Goal: Information Seeking & Learning: Learn about a topic

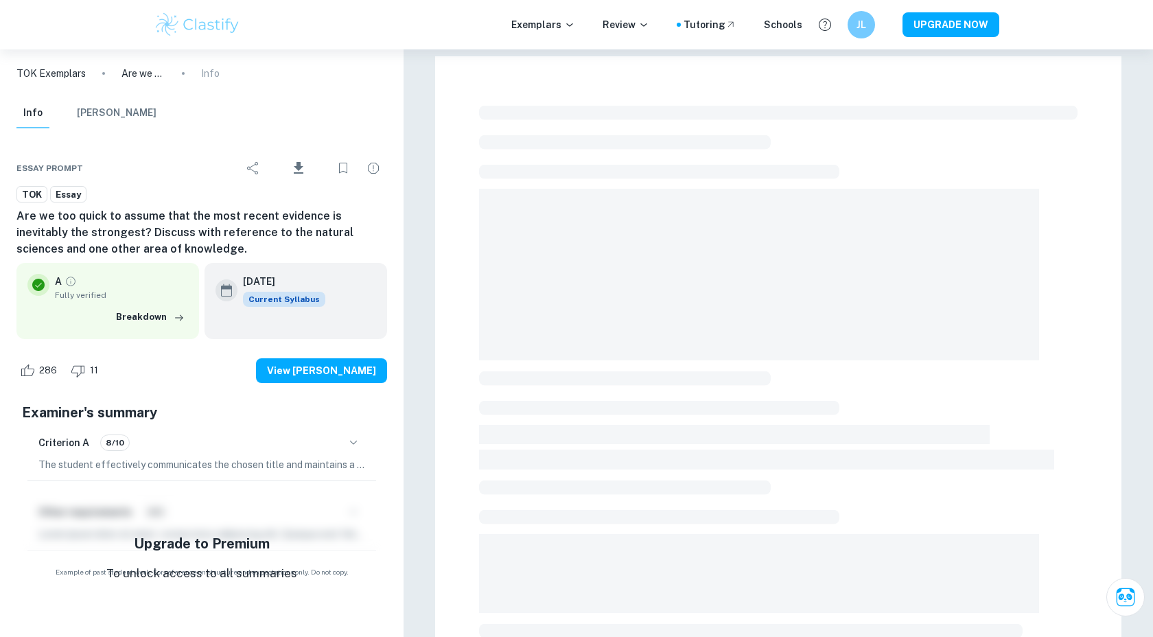
click at [217, 21] on img at bounding box center [197, 24] width 87 height 27
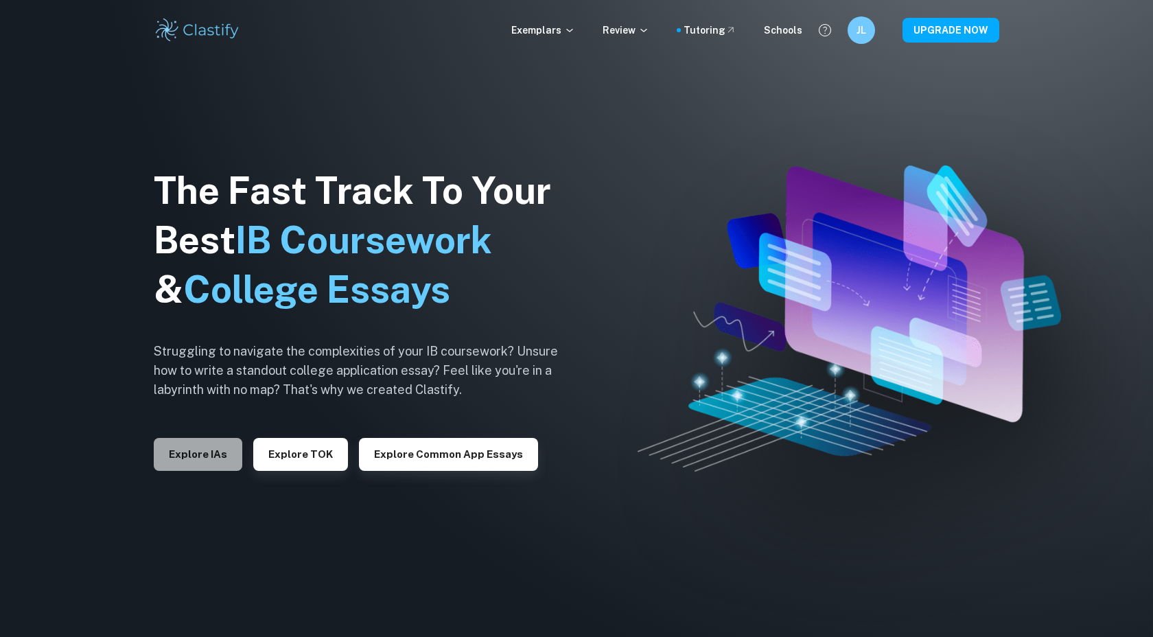
click at [215, 459] on button "Explore IAs" at bounding box center [198, 454] width 89 height 33
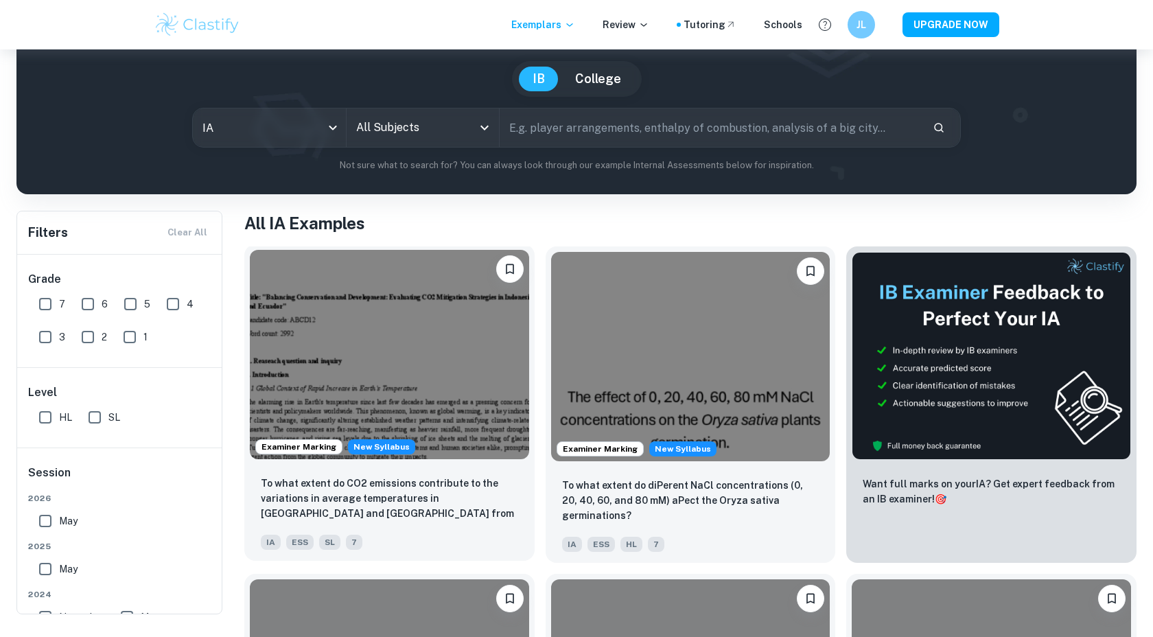
scroll to position [121, 0]
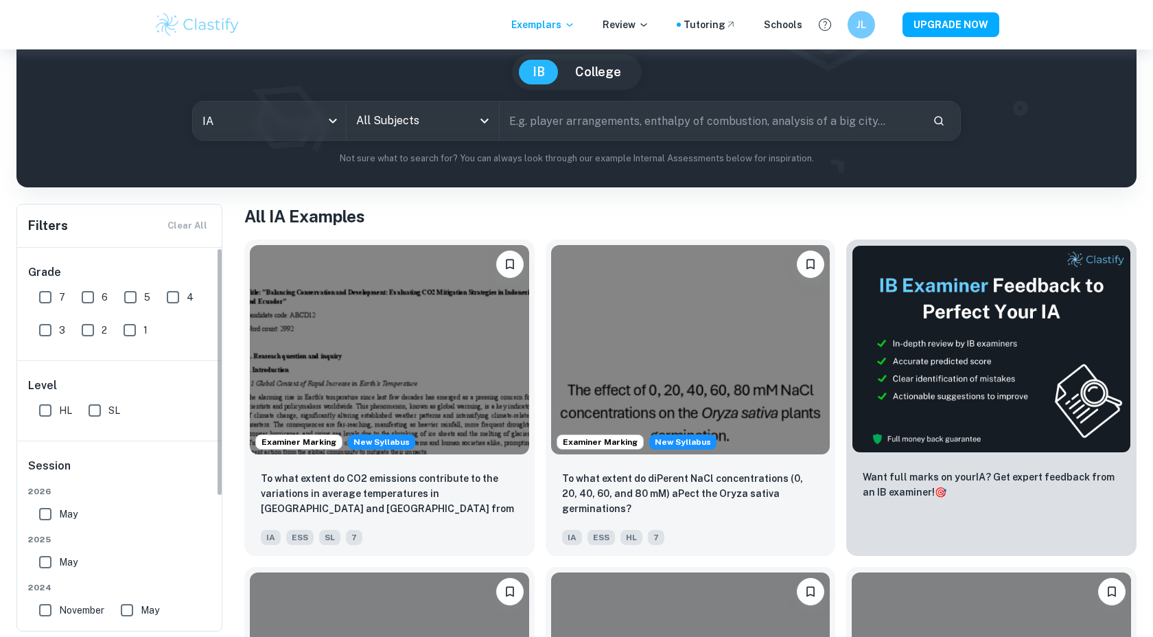
click at [38, 294] on input "7" at bounding box center [45, 296] width 27 height 27
checkbox input "true"
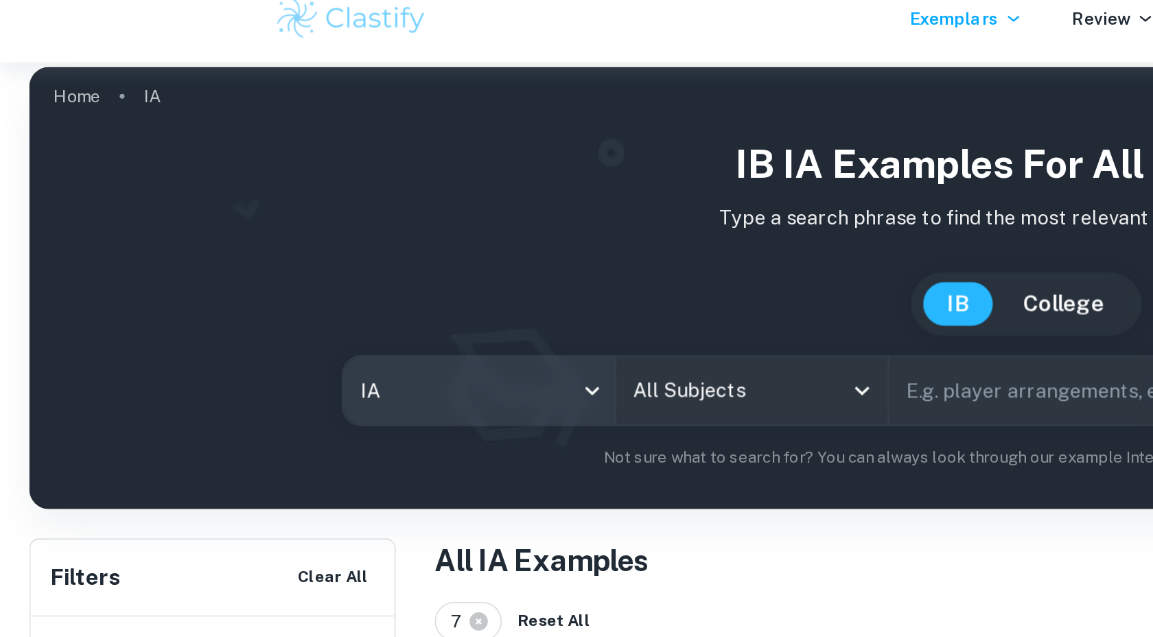
scroll to position [9, 0]
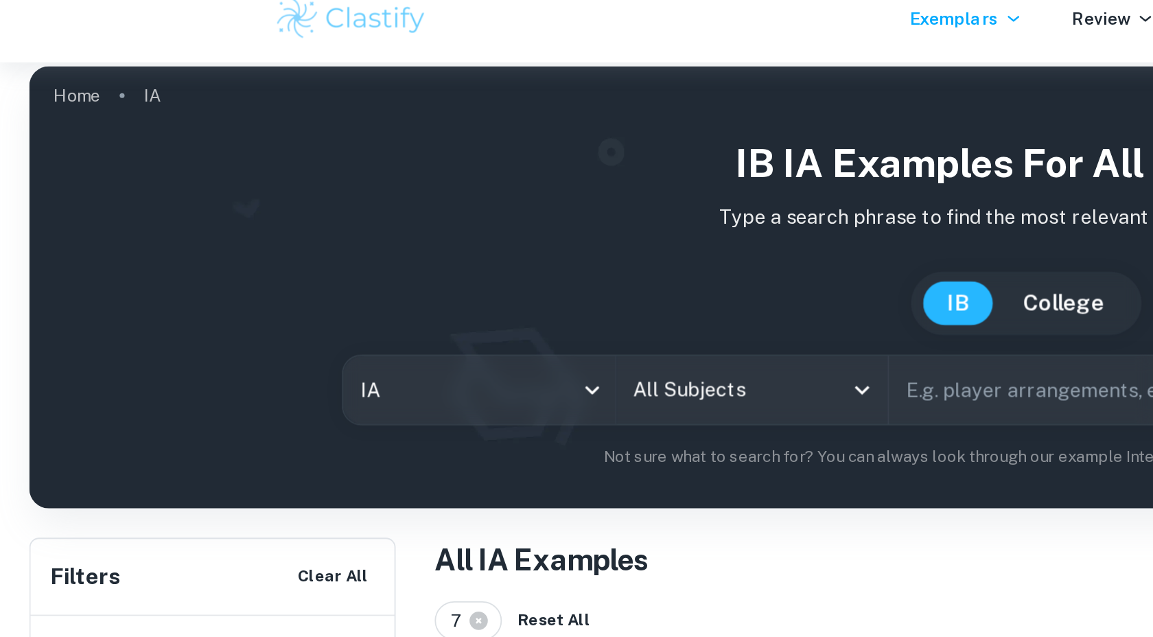
click at [395, 260] on div "IB IA examples for all subjects Type a search phrase to find the most relevant …" at bounding box center [576, 184] width 1098 height 188
click at [401, 240] on input "All Subjects" at bounding box center [413, 233] width 120 height 26
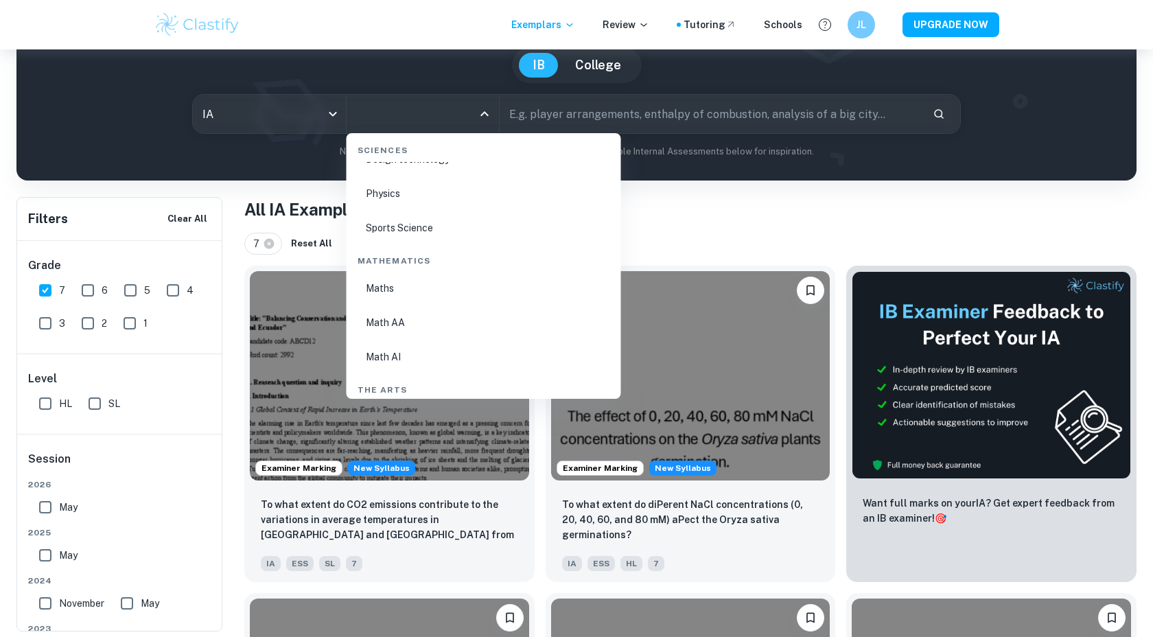
scroll to position [2271, 0]
click at [388, 310] on li "Math AA" at bounding box center [483, 315] width 263 height 32
type input "Math AA"
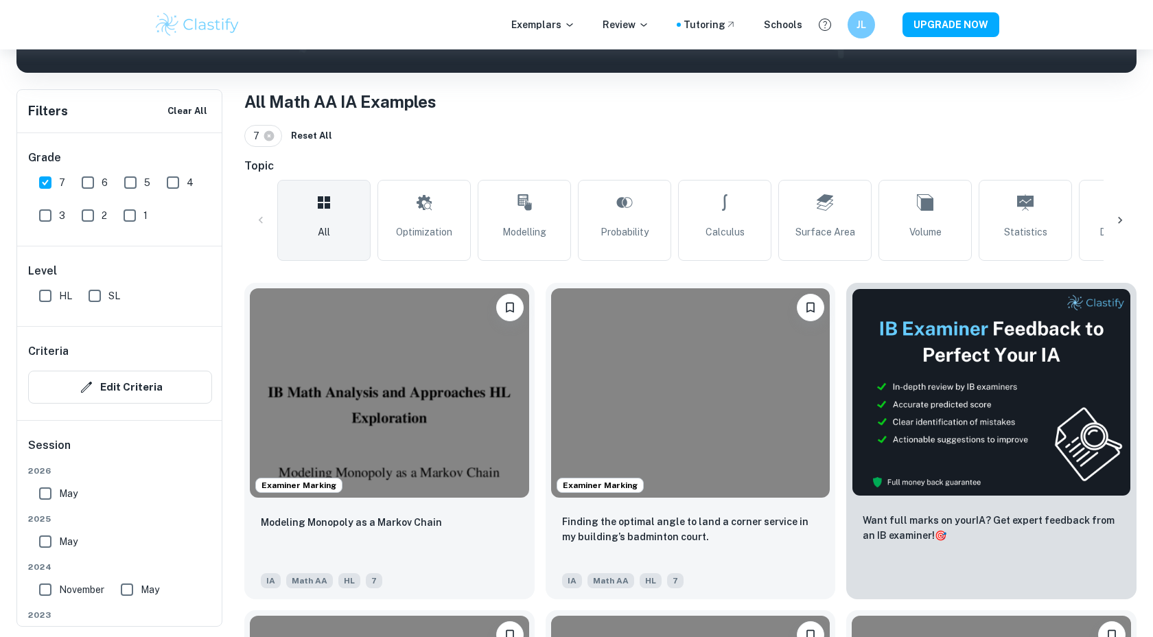
scroll to position [226, 0]
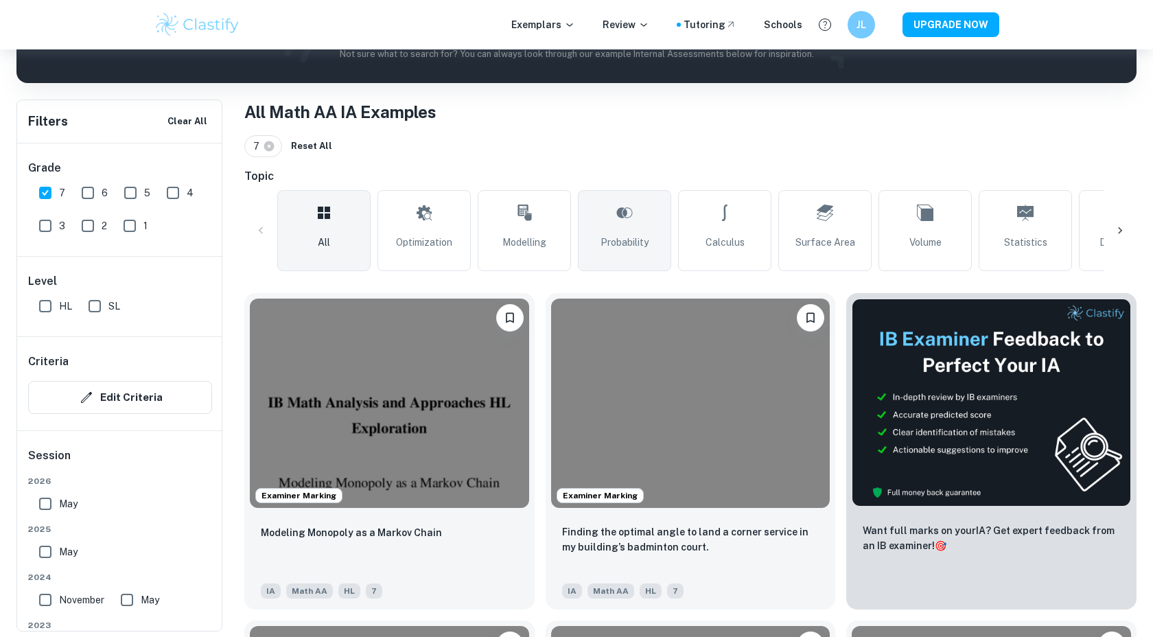
click at [612, 235] on span "Probability" at bounding box center [624, 242] width 48 height 15
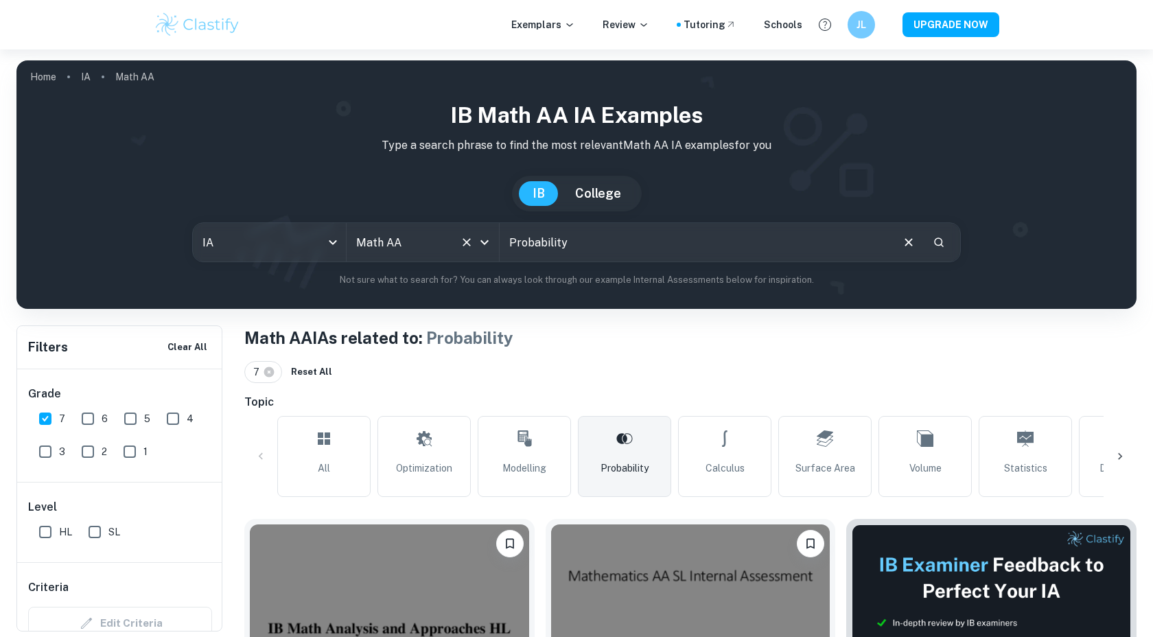
drag, startPoint x: 574, startPoint y: 249, endPoint x: 457, endPoint y: 248, distance: 117.3
click at [457, 248] on div "IA ia All Subjects Math AA All Subjects Probability ​" at bounding box center [576, 242] width 768 height 40
type input "markov"
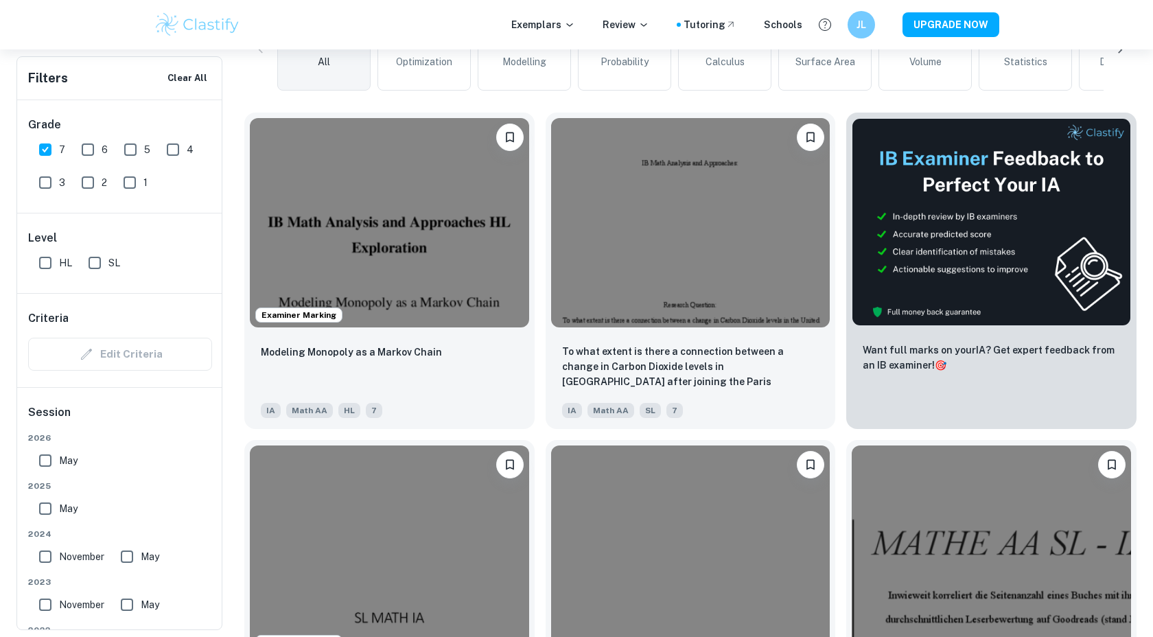
scroll to position [419, 0]
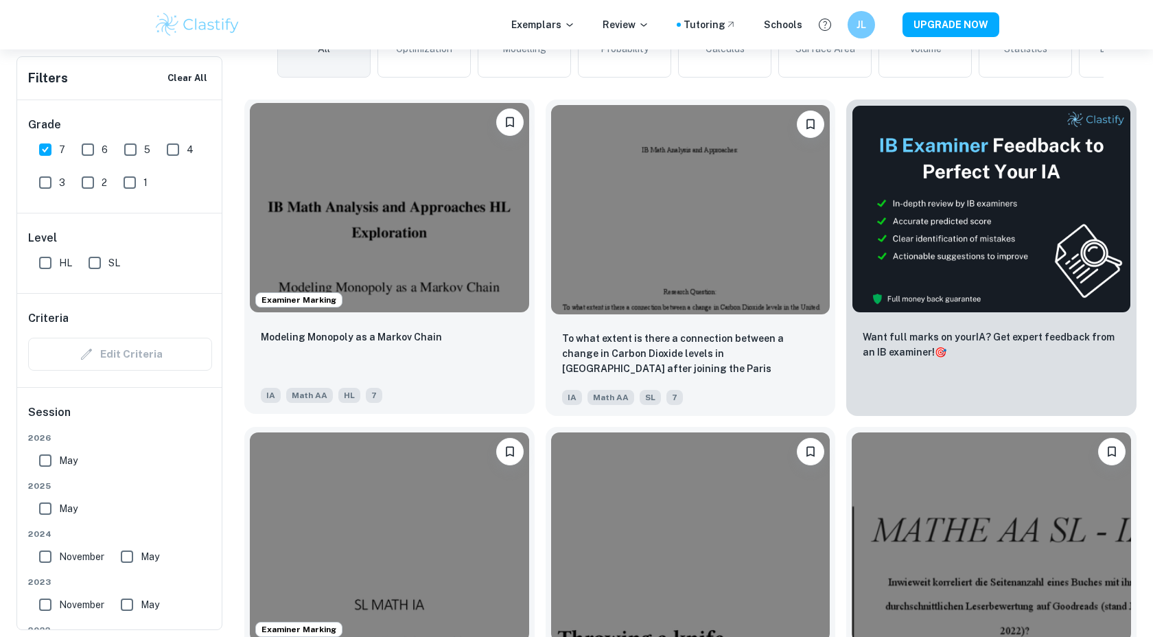
click at [418, 340] on p "Modeling Monopoly as a Markov Chain" at bounding box center [351, 336] width 181 height 15
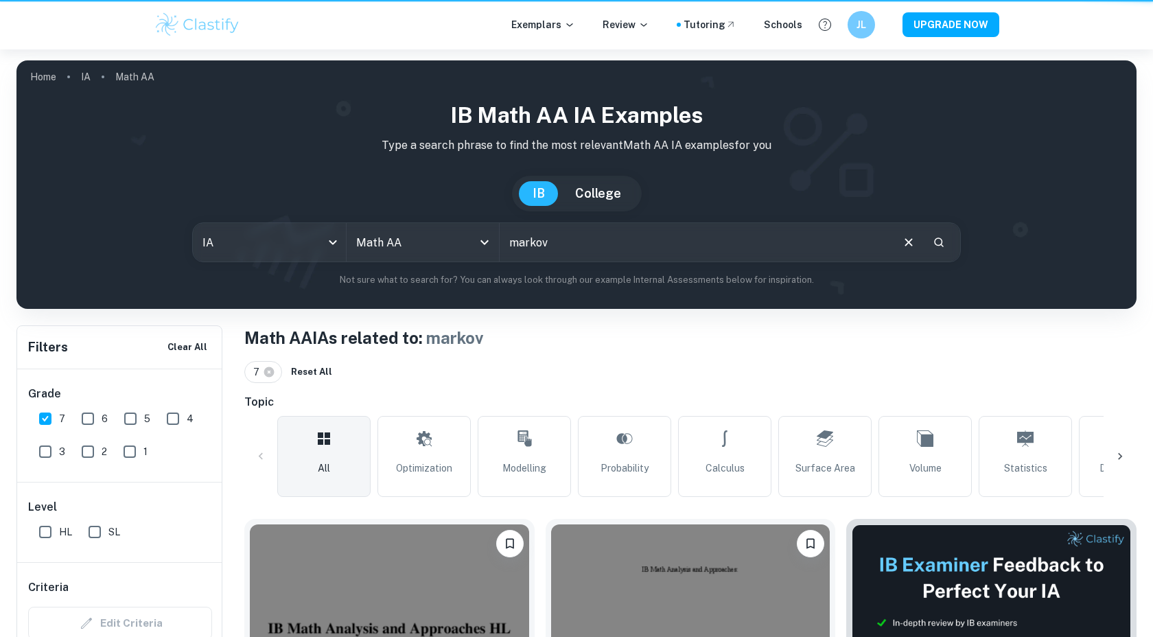
scroll to position [419, 0]
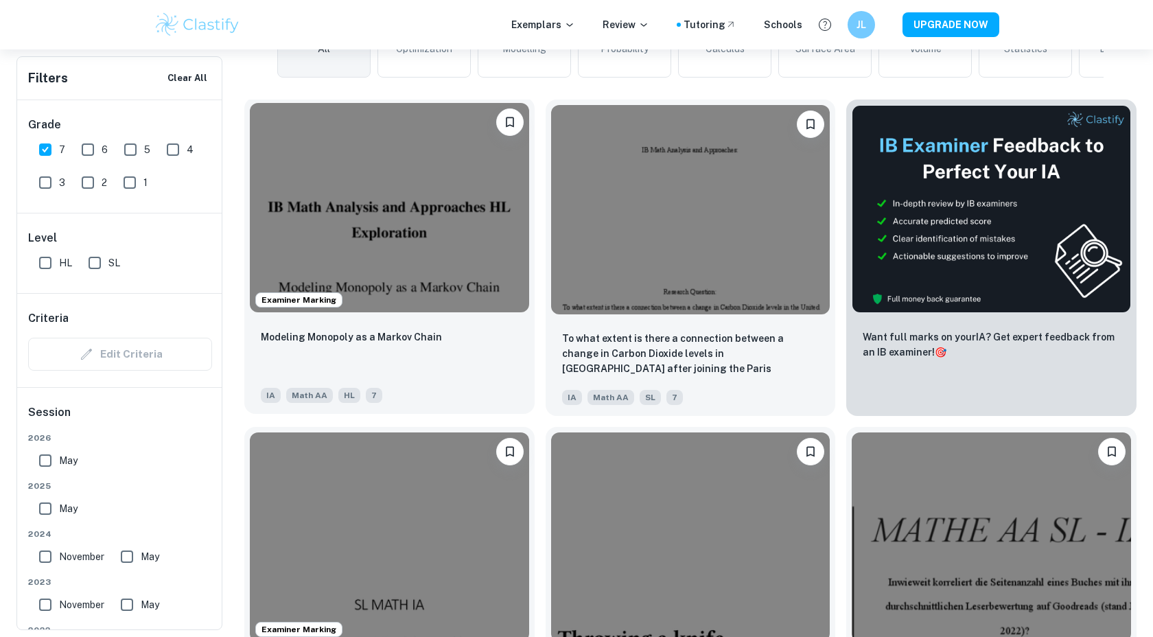
click at [471, 326] on div "Modeling Monopoly as a Markov Chain IA Math AA HL 7" at bounding box center [389, 366] width 290 height 96
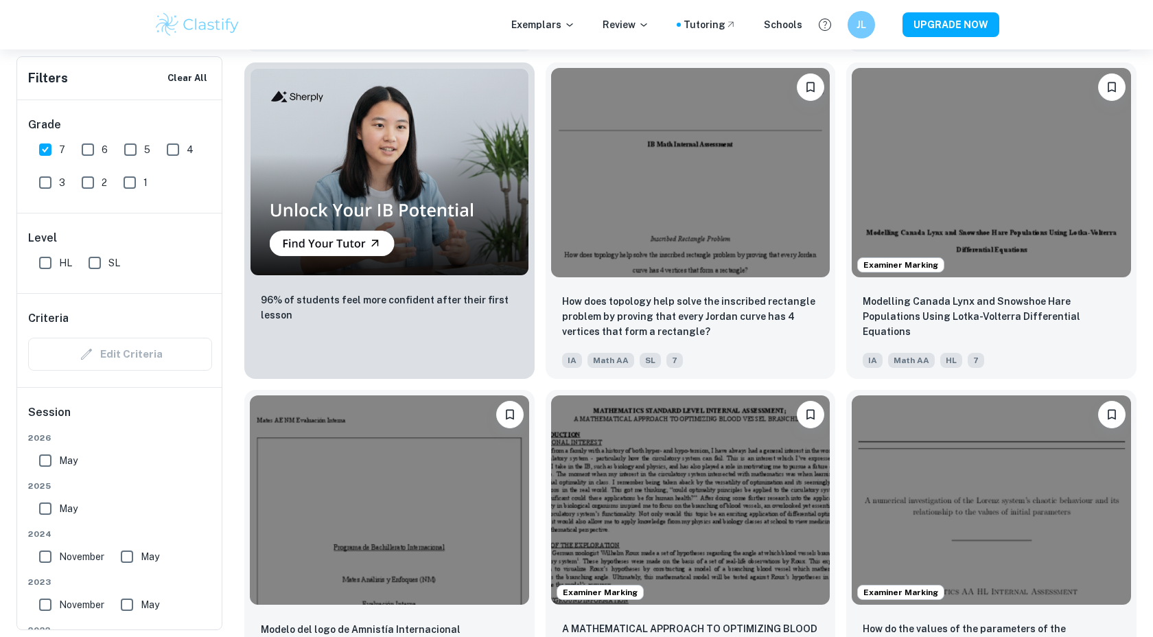
scroll to position [1177, 0]
